Goal: Task Accomplishment & Management: Manage account settings

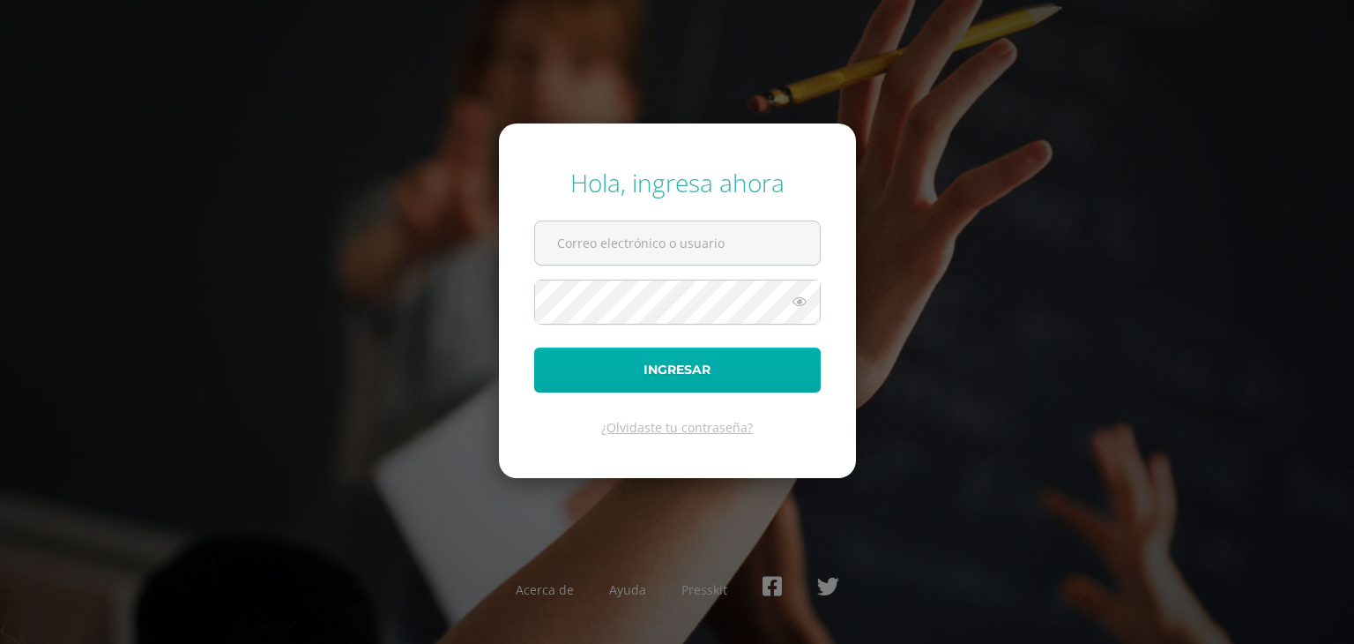
type input "[EMAIL_ADDRESS][DOMAIN_NAME]"
click at [667, 366] on button "Ingresar" at bounding box center [677, 369] width 287 height 45
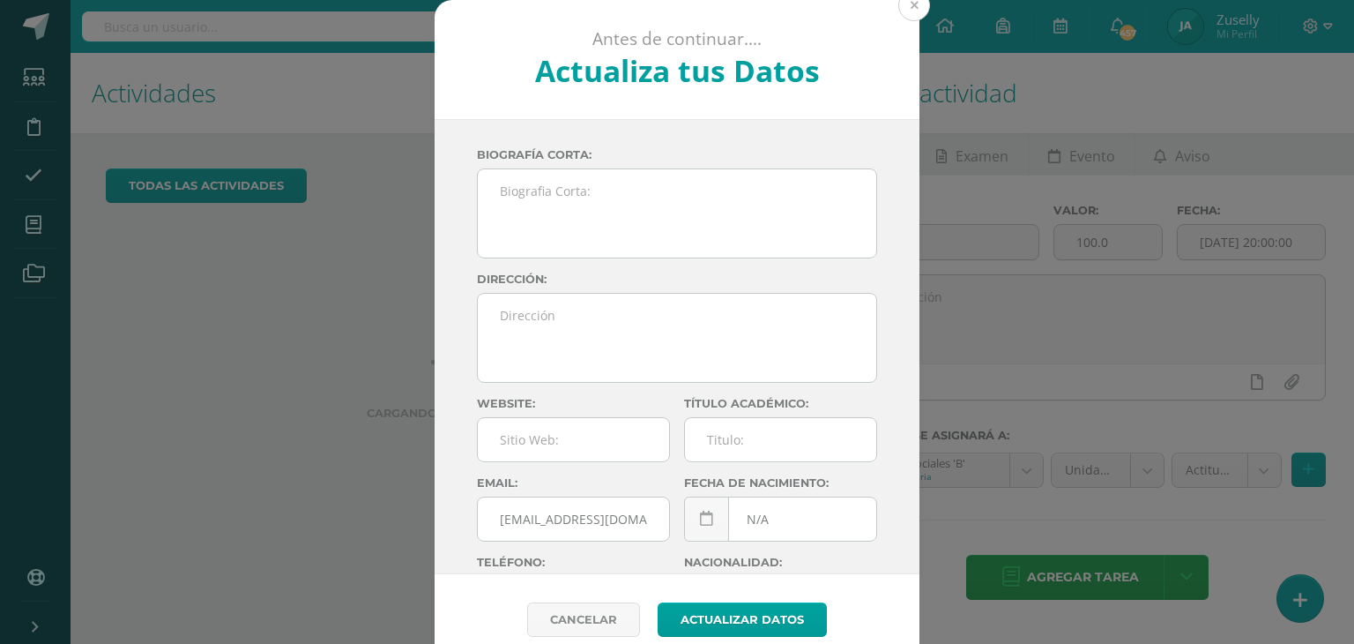
click at [910, 7] on button at bounding box center [914, 5] width 32 height 32
